Goal: Task Accomplishment & Management: Complete application form

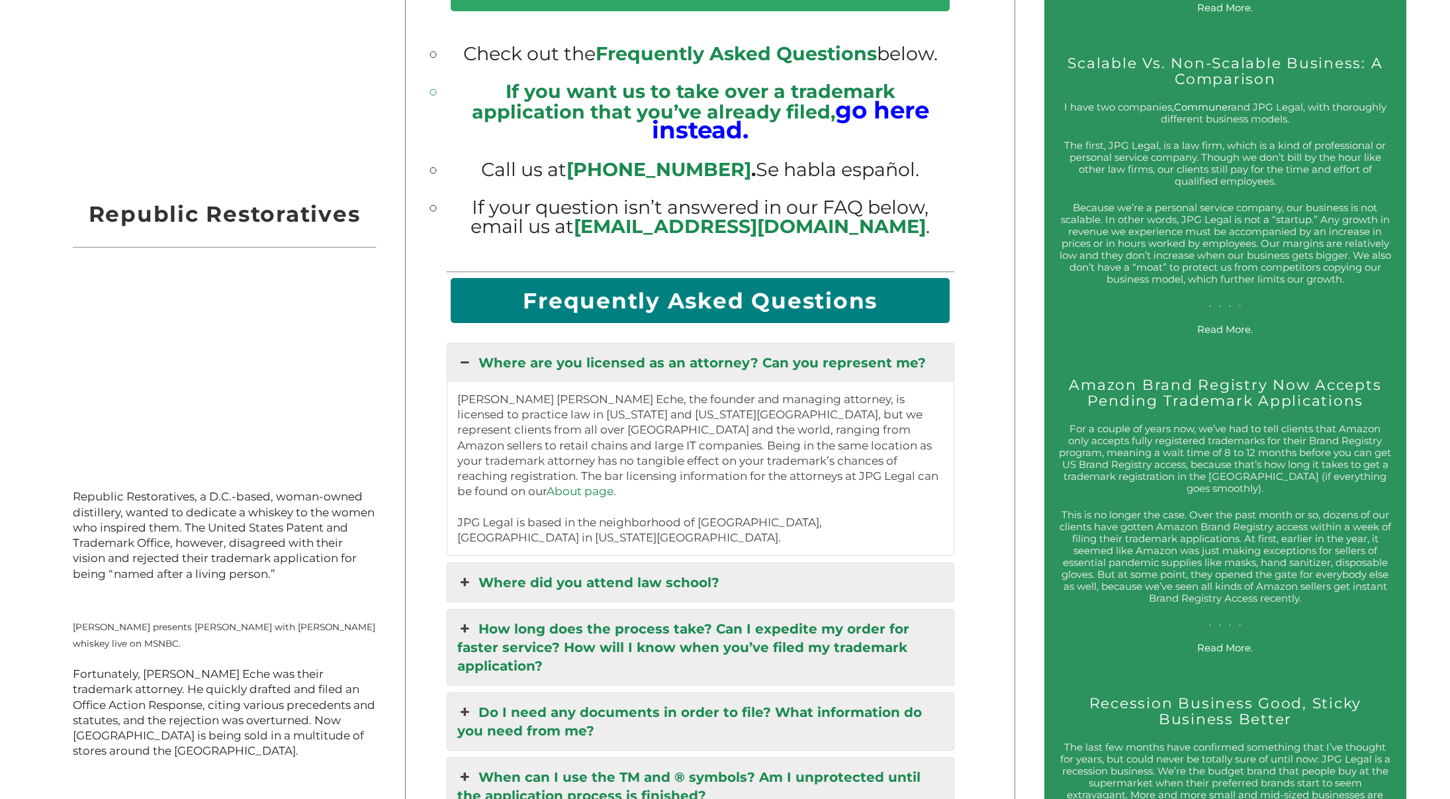
scroll to position [1827, 0]
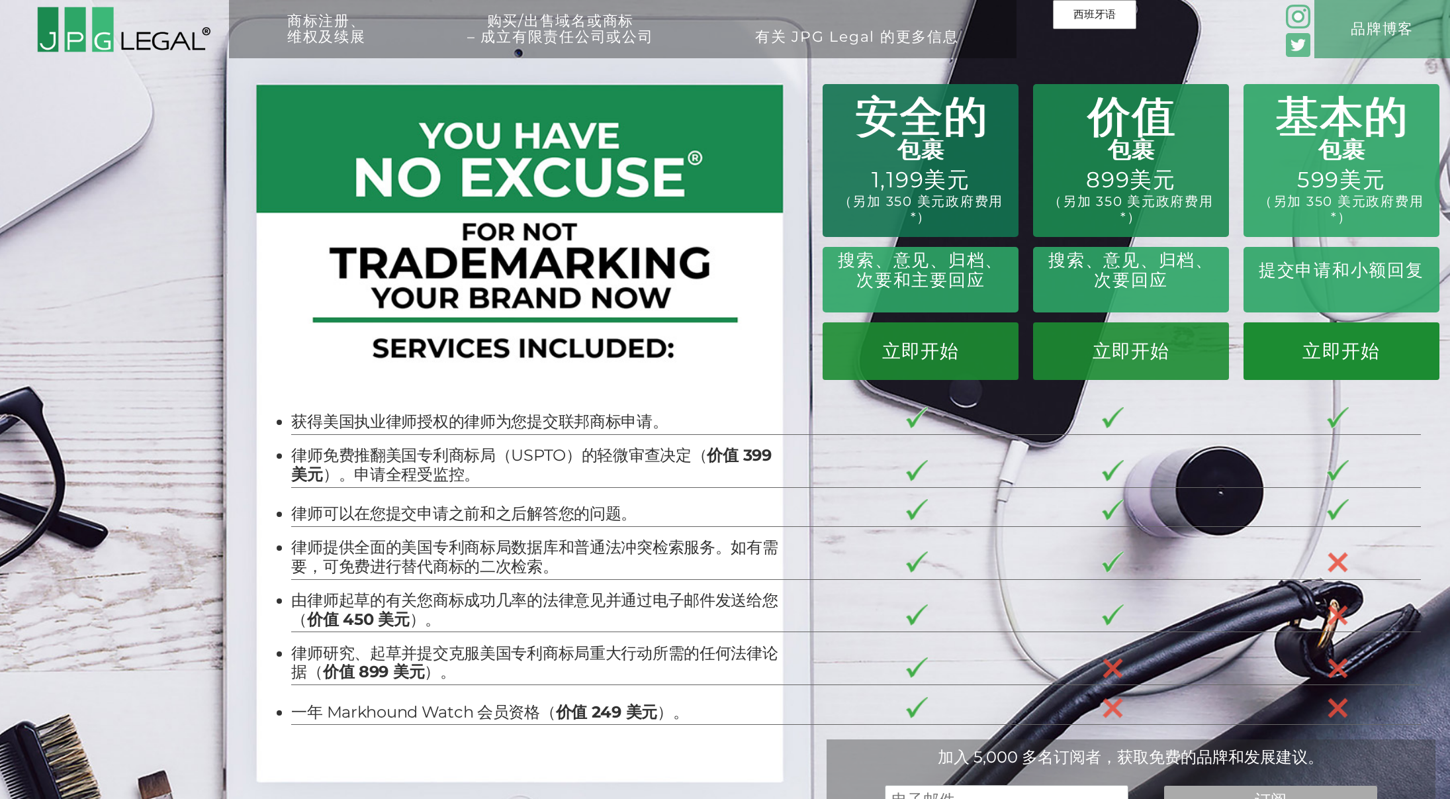
click at [1341, 349] on font "立即开始" at bounding box center [1340, 350] width 77 height 23
